Goal: Find specific page/section: Find specific page/section

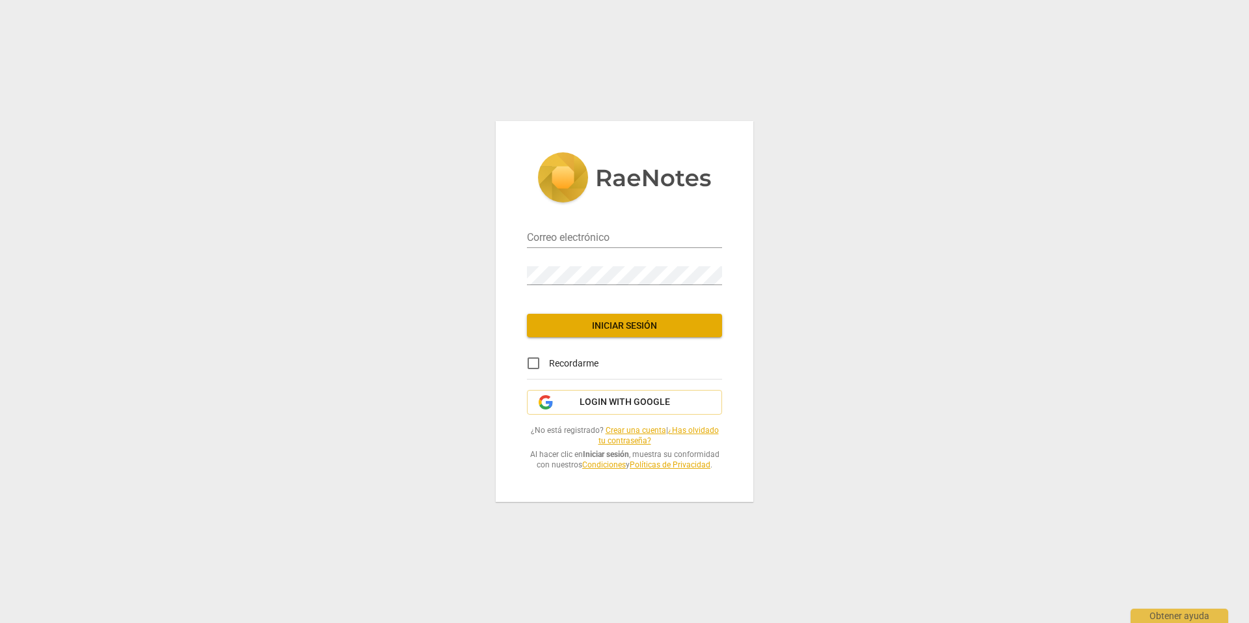
click at [648, 227] on div "Correo electrónico" at bounding box center [624, 233] width 195 height 29
click at [649, 234] on input "email" at bounding box center [624, 238] width 195 height 19
type input "[PERSON_NAME][EMAIL_ADDRESS][PERSON_NAME][DOMAIN_NAME]"
click at [655, 321] on span "Iniciar sesión" at bounding box center [624, 325] width 174 height 13
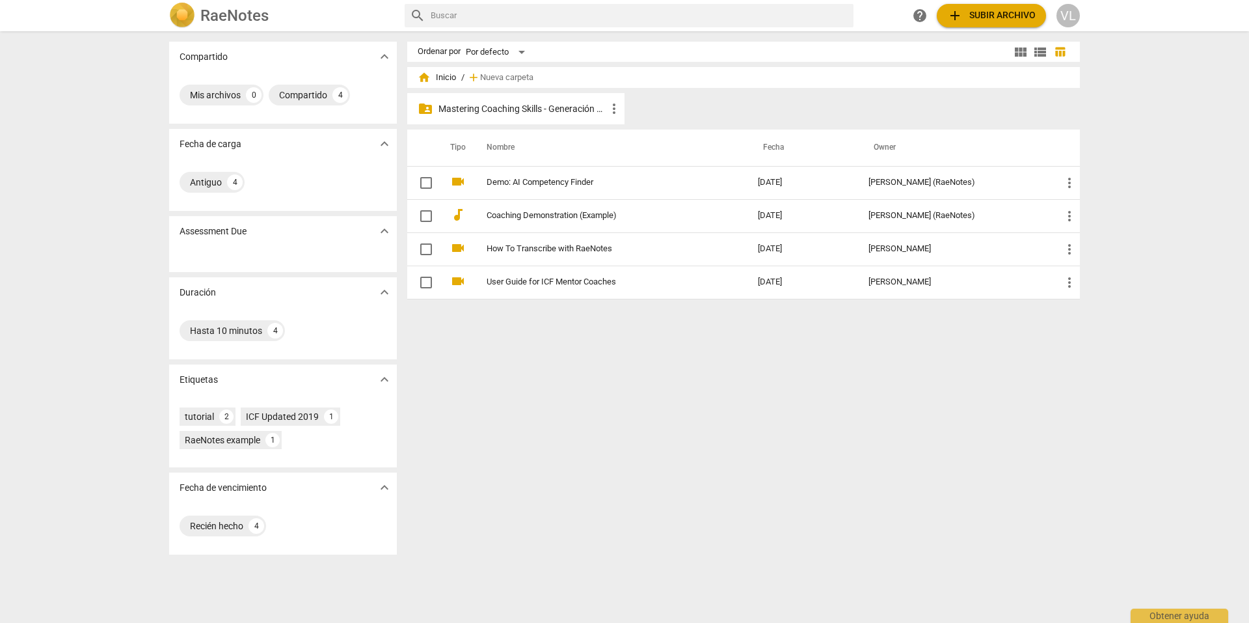
click at [555, 113] on p "Mastering Coaching Skills - Generación 32" at bounding box center [523, 109] width 168 height 14
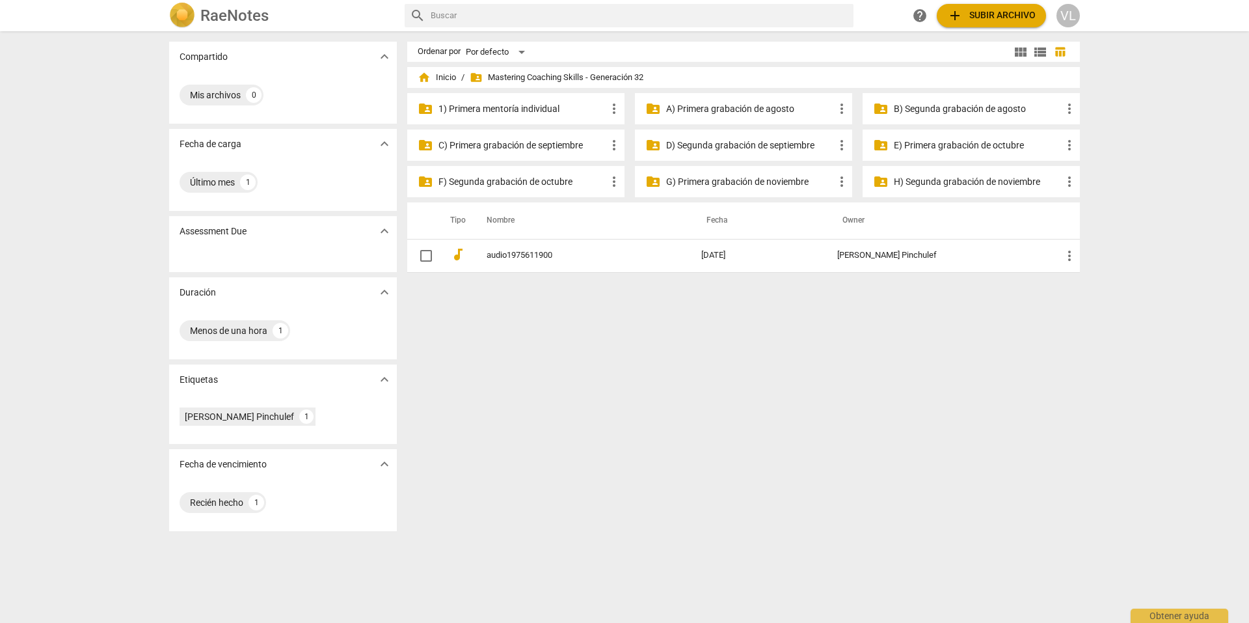
click at [558, 111] on p "1) Primera mentoría individual" at bounding box center [523, 109] width 168 height 14
